Goal: Task Accomplishment & Management: Use online tool/utility

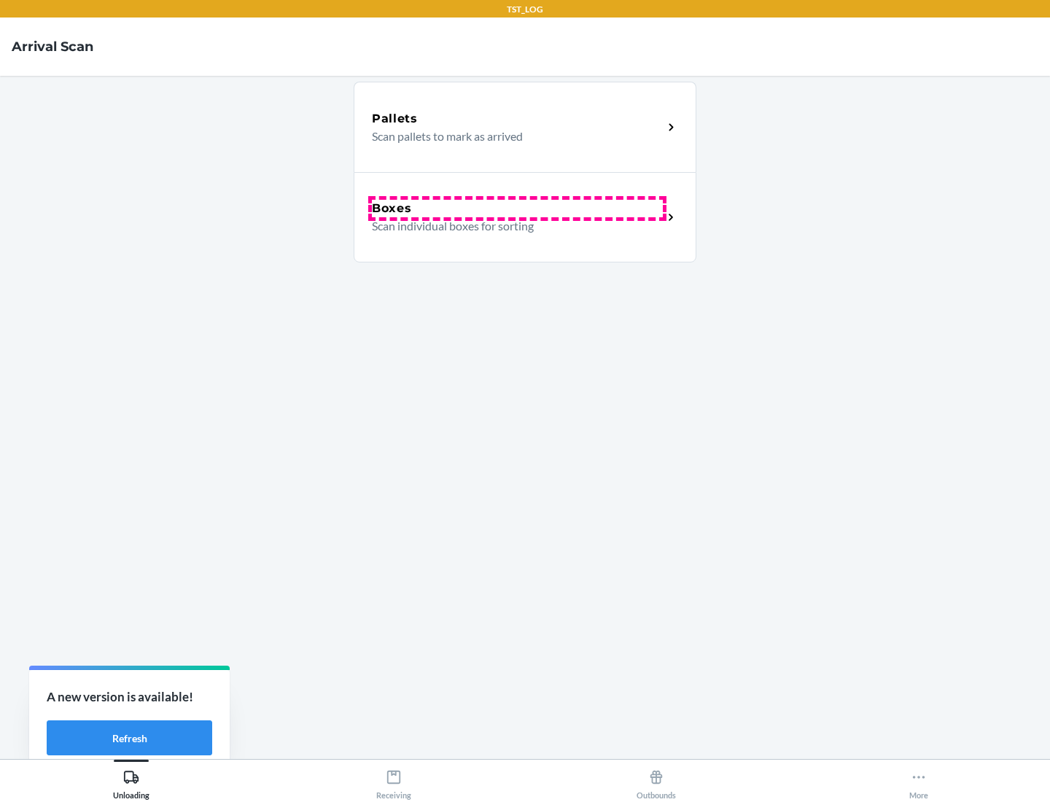
click at [517, 209] on div "Boxes" at bounding box center [517, 208] width 291 height 17
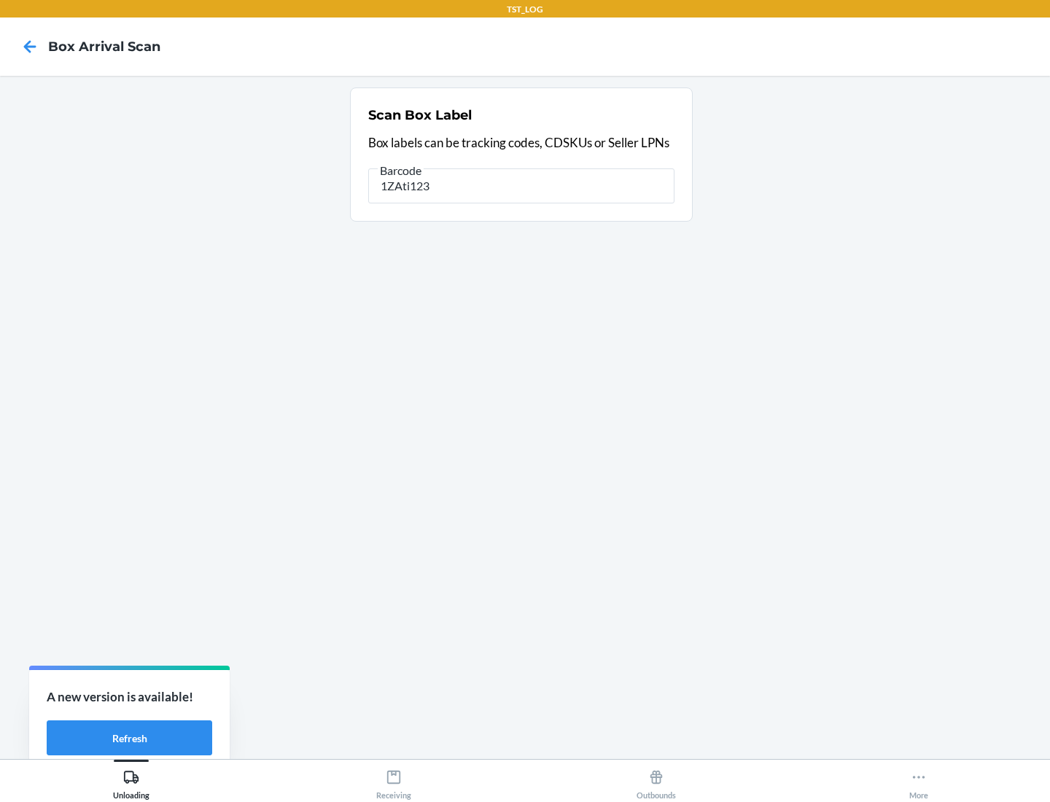
type input "1ZAti123"
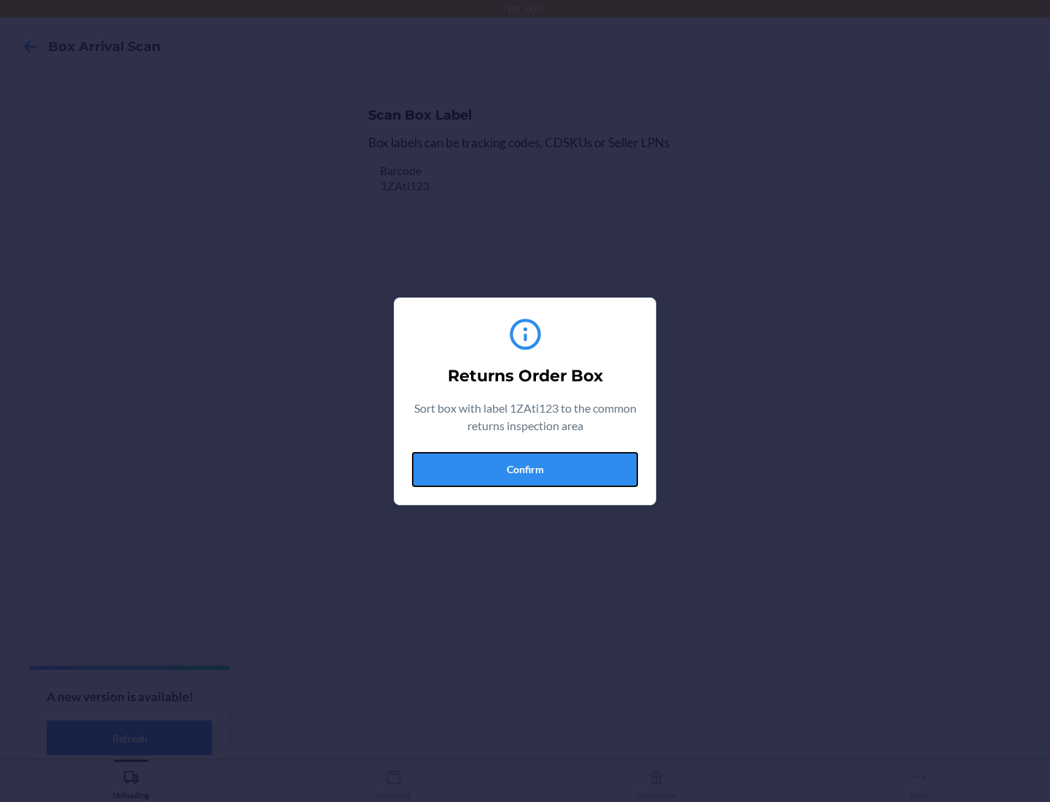
click at [525, 469] on button "Confirm" at bounding box center [525, 469] width 226 height 35
